Goal: Task Accomplishment & Management: Manage account settings

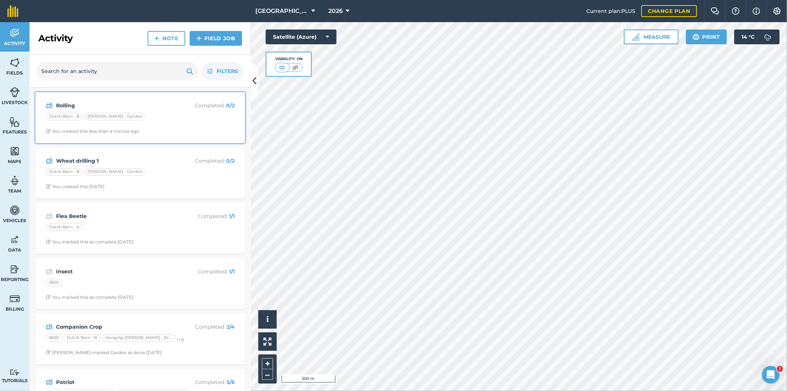
click at [179, 123] on div "Rolling Completed : 0 / 2 Dutch Barn - B [PERSON_NAME] - Garden You created thi…" at bounding box center [140, 118] width 201 height 42
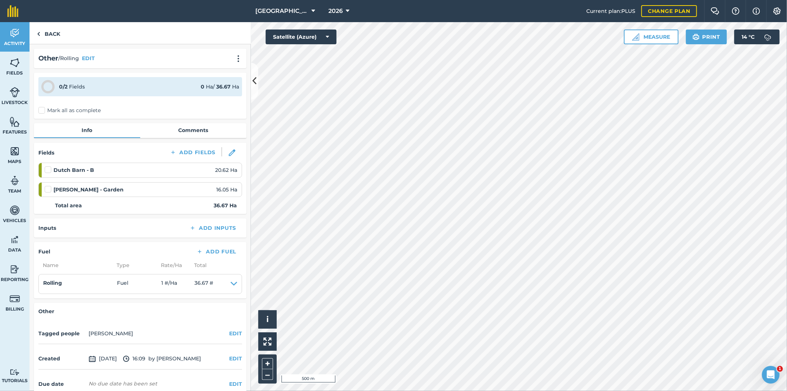
click at [41, 110] on label "Mark all as complete" at bounding box center [69, 111] width 62 height 8
click at [41, 110] on input "Mark all as complete" at bounding box center [40, 109] width 5 height 5
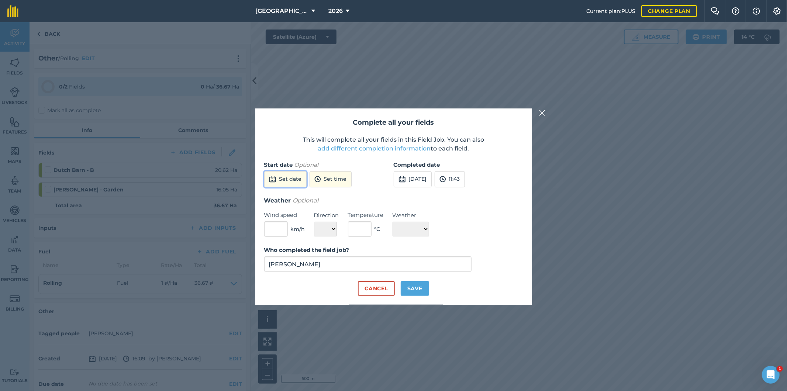
click at [279, 178] on button "Set date" at bounding box center [285, 179] width 42 height 16
click at [290, 219] on abbr "30" at bounding box center [290, 219] width 5 height 5
click at [419, 288] on button "Save" at bounding box center [415, 288] width 28 height 15
checkbox input "true"
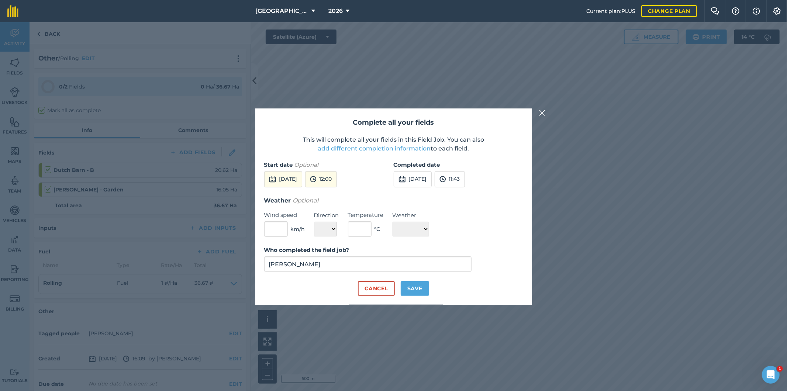
checkbox input "true"
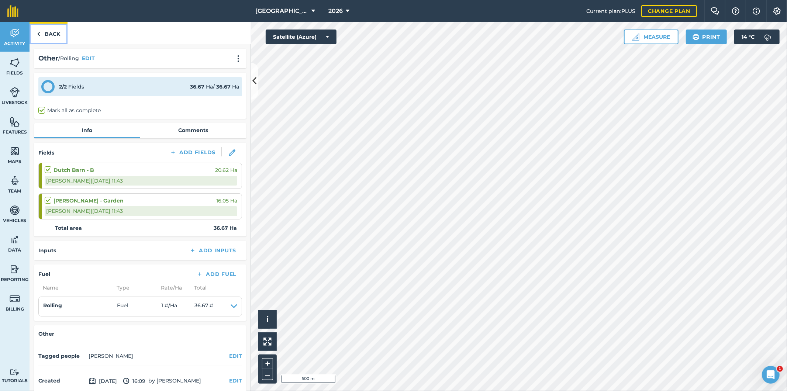
click at [54, 35] on link "Back" at bounding box center [49, 33] width 38 height 22
